Goal: Information Seeking & Learning: Find specific fact

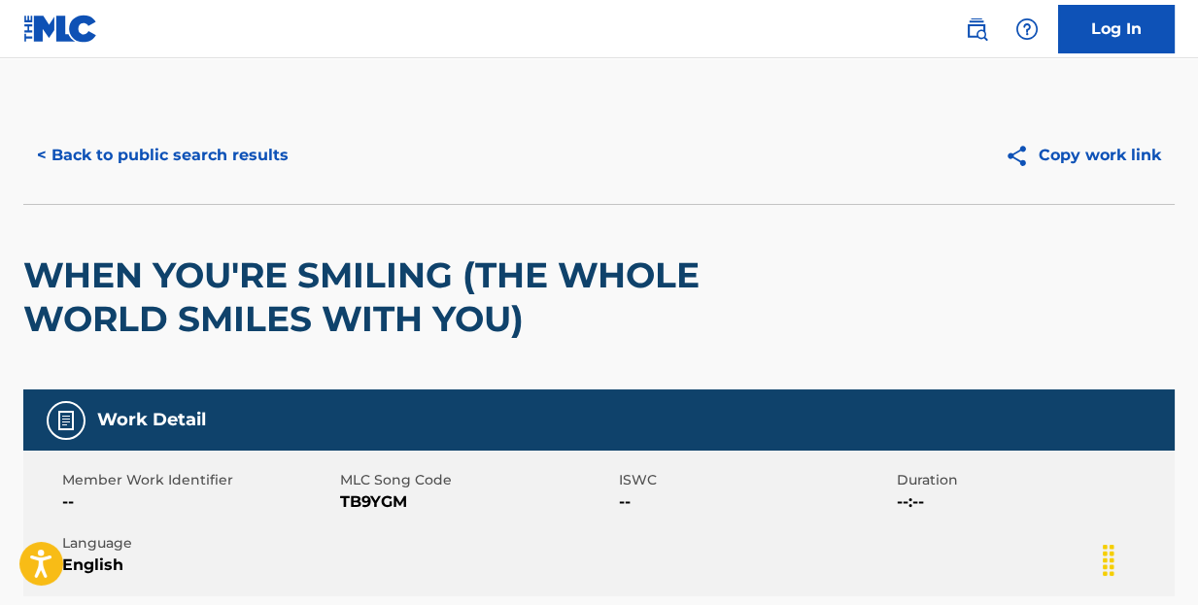
click at [219, 147] on button "< Back to public search results" at bounding box center [162, 155] width 279 height 49
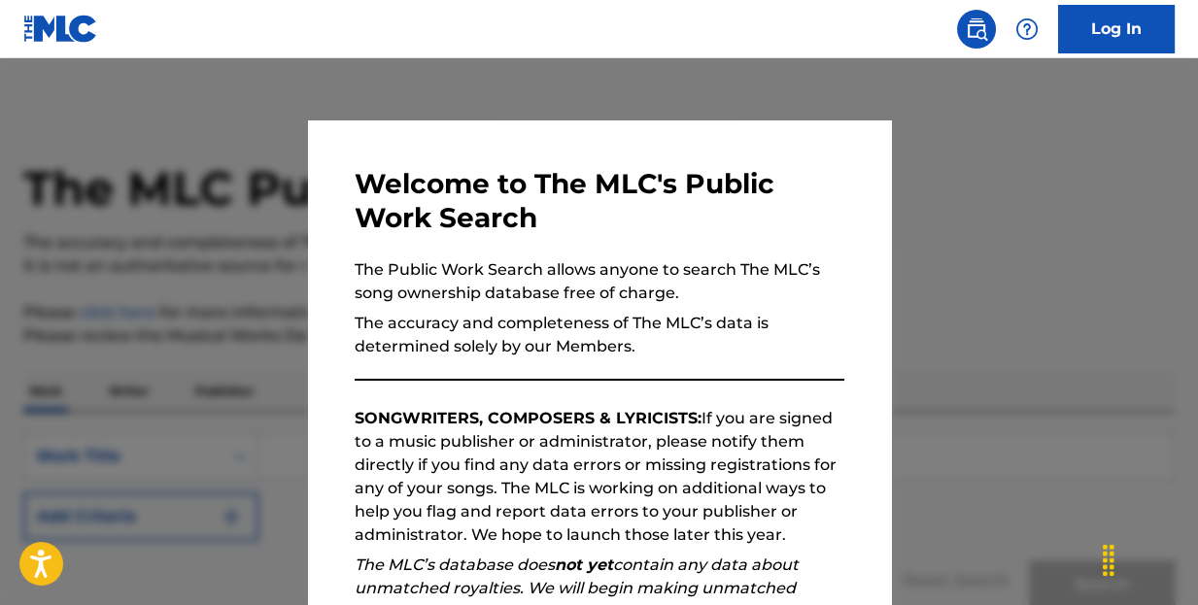
click at [1028, 197] on div at bounding box center [599, 360] width 1198 height 605
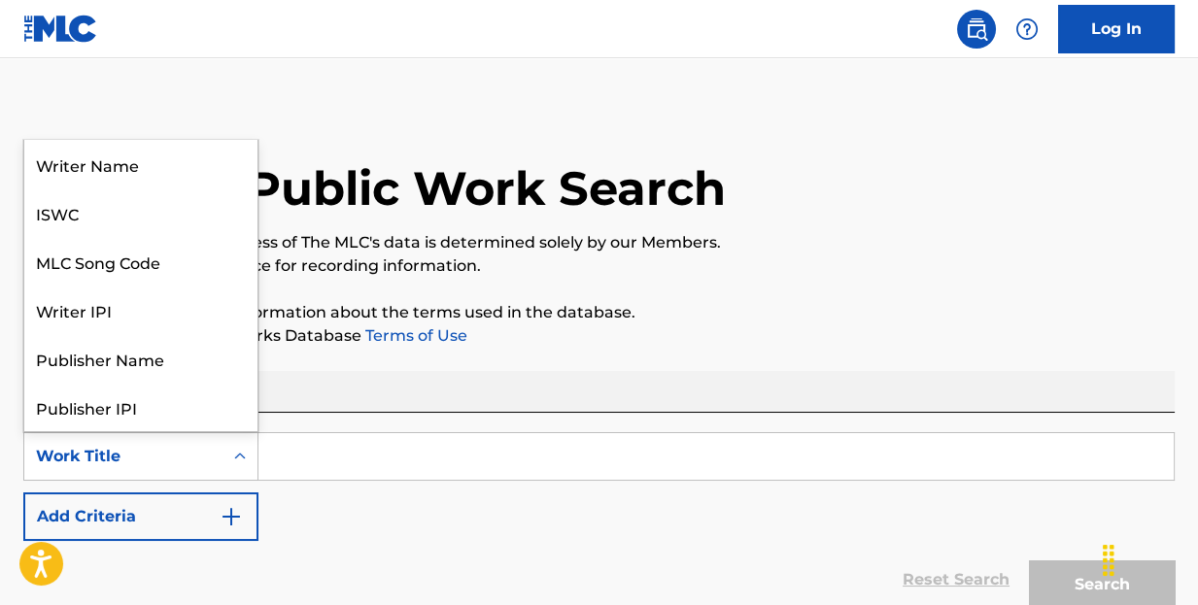
click at [238, 455] on icon "Search Form" at bounding box center [240, 456] width 12 height 7
click at [312, 455] on input "Search Form" at bounding box center [715, 456] width 915 height 47
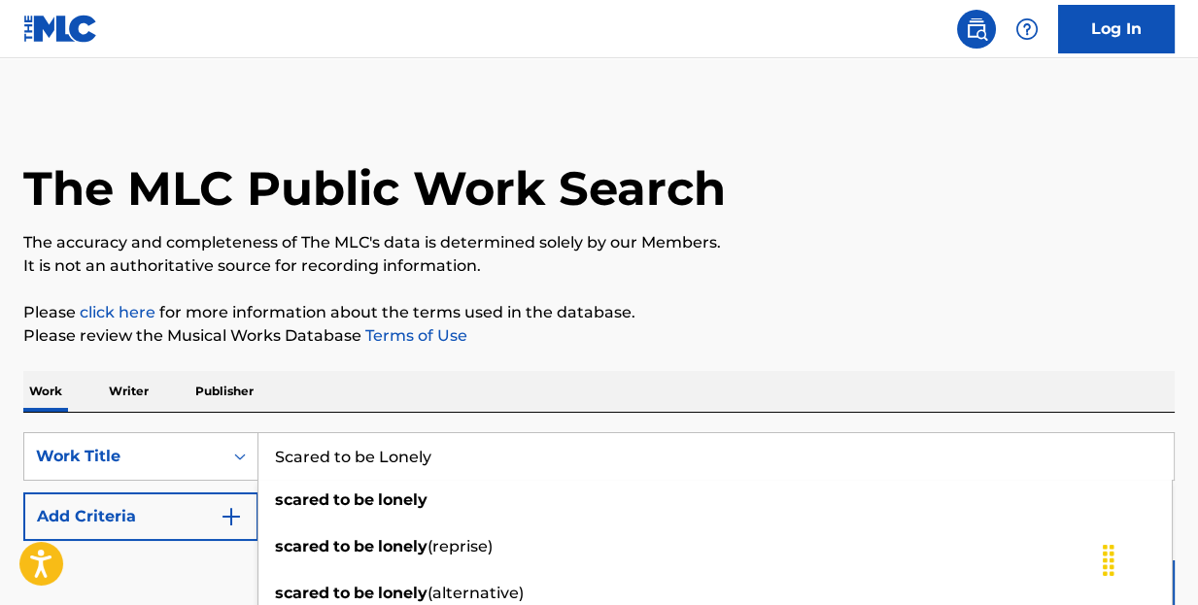
type input "Scared to be Lonely"
click at [233, 518] on img "Search Form" at bounding box center [231, 516] width 23 height 23
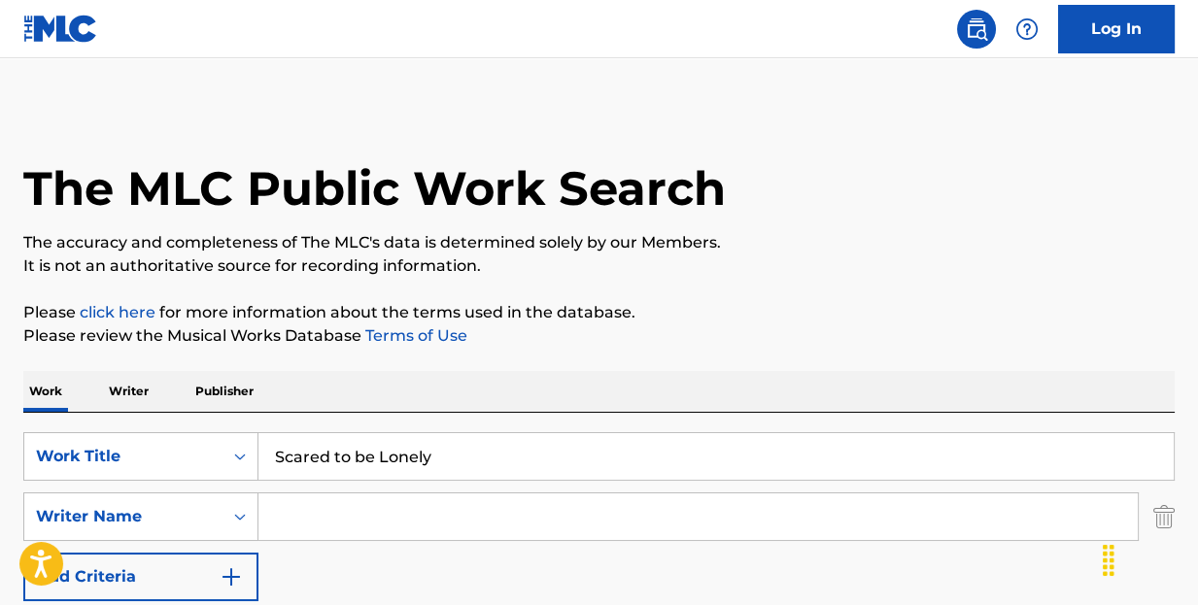
click at [314, 524] on input "Search Form" at bounding box center [697, 516] width 879 height 47
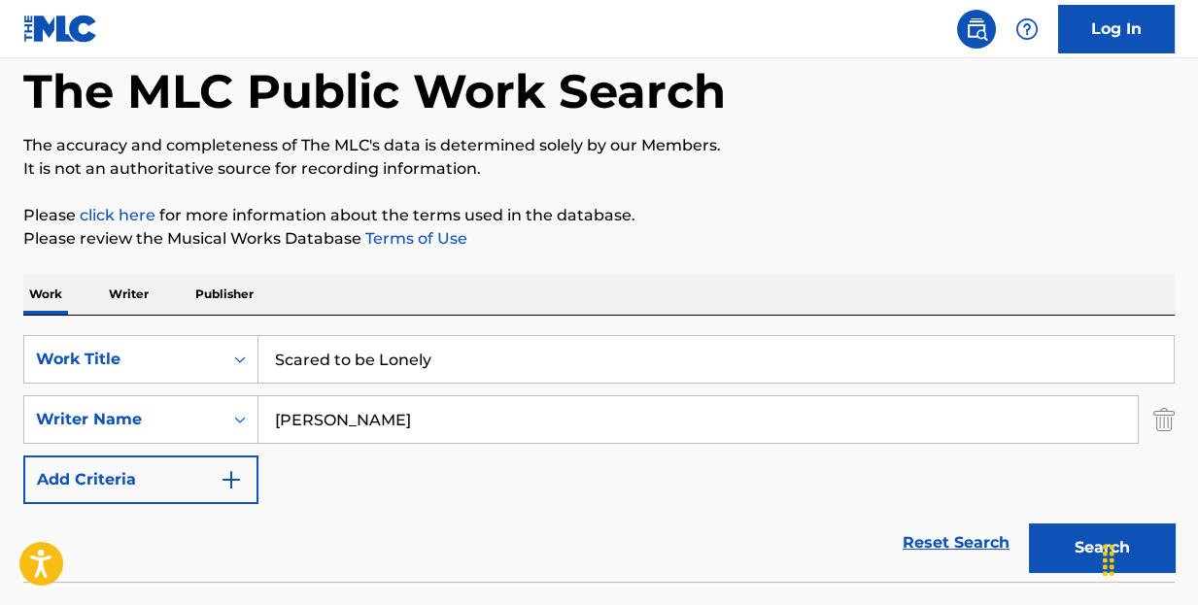
type input "[PERSON_NAME]"
click at [1071, 553] on button "Search" at bounding box center [1102, 548] width 146 height 49
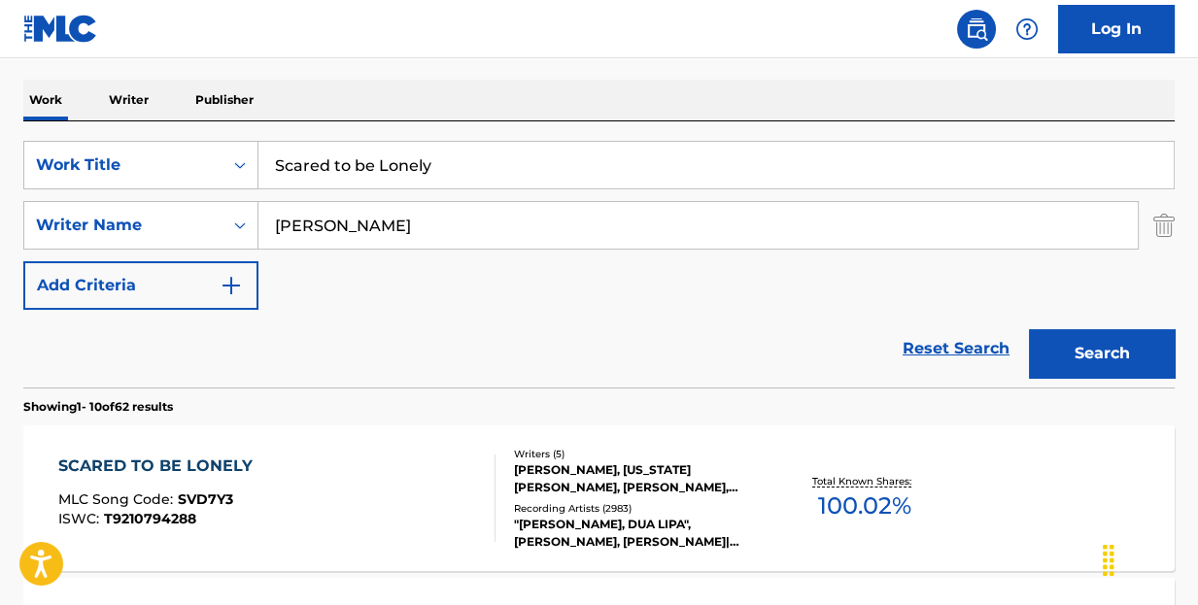
scroll to position [389, 0]
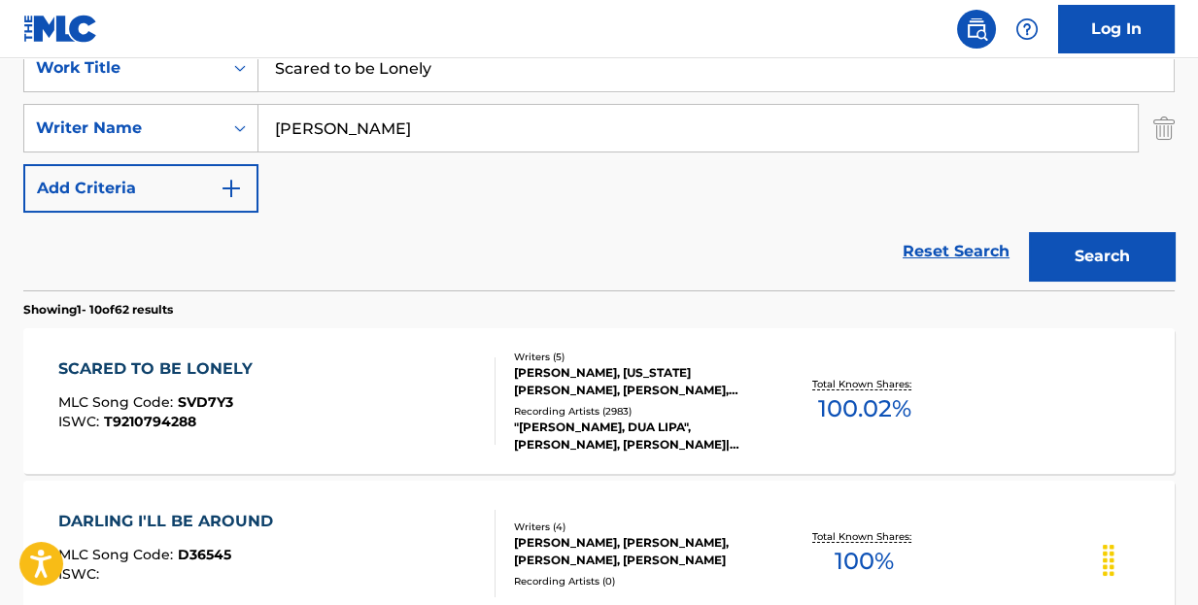
click at [182, 361] on div "SCARED TO BE LONELY" at bounding box center [160, 368] width 204 height 23
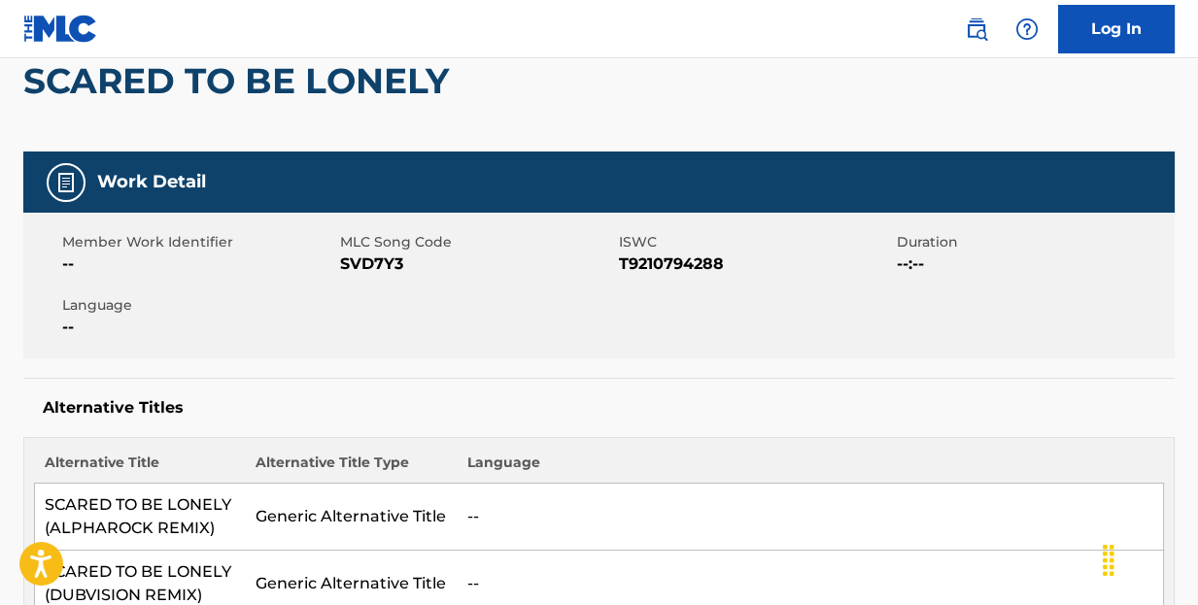
scroll to position [291, 0]
